Goal: Information Seeking & Learning: Find contact information

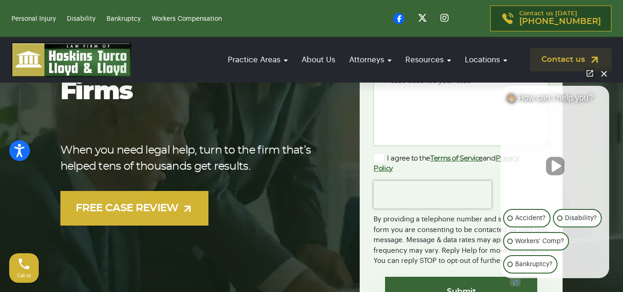
scroll to position [231, 0]
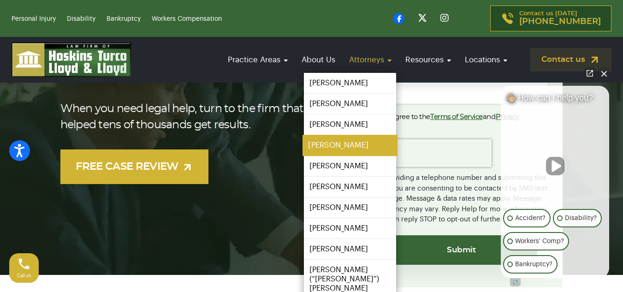
click at [329, 144] on link "[PERSON_NAME]" at bounding box center [350, 145] width 95 height 21
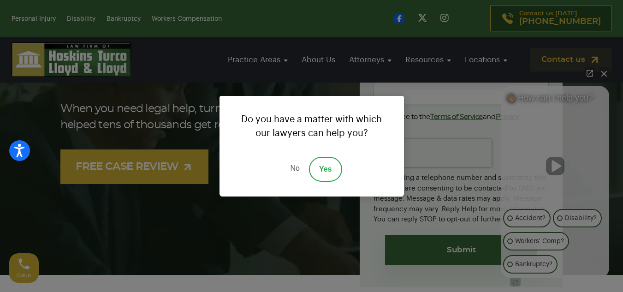
click at [293, 169] on link "No" at bounding box center [295, 169] width 28 height 25
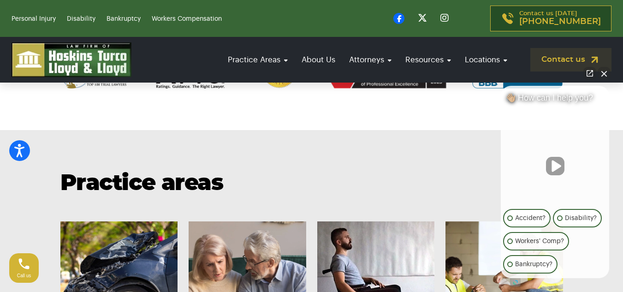
scroll to position [461, 0]
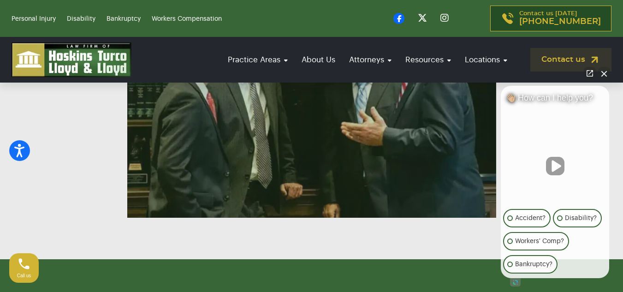
scroll to position [1154, 0]
